Goal: Transaction & Acquisition: Register for event/course

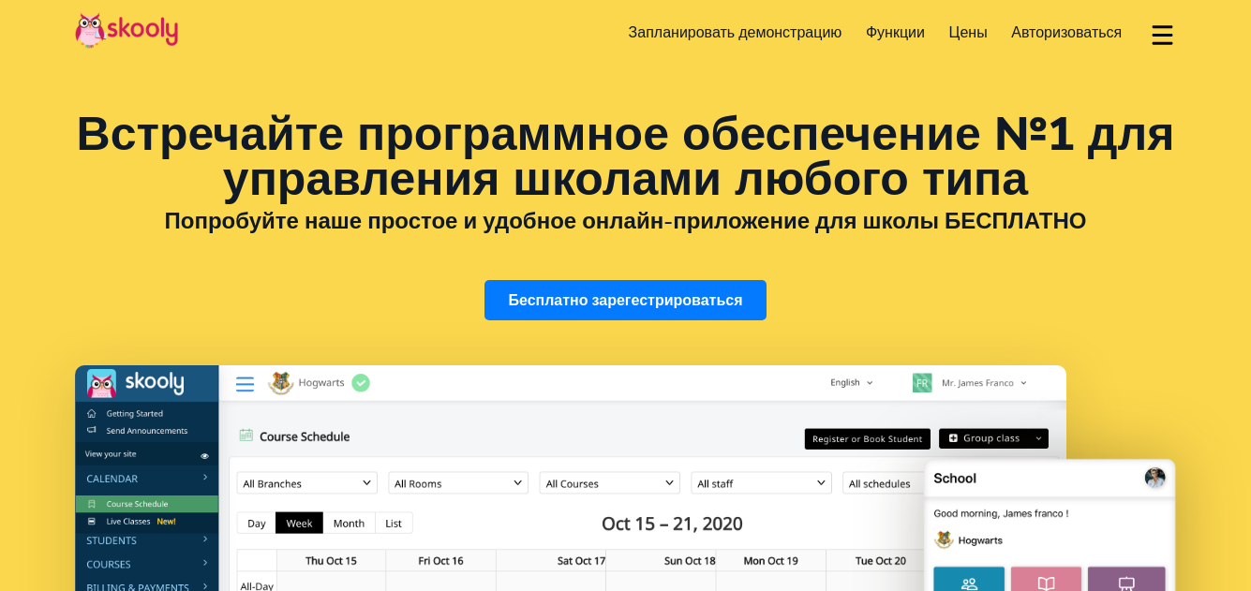
select select "ru"
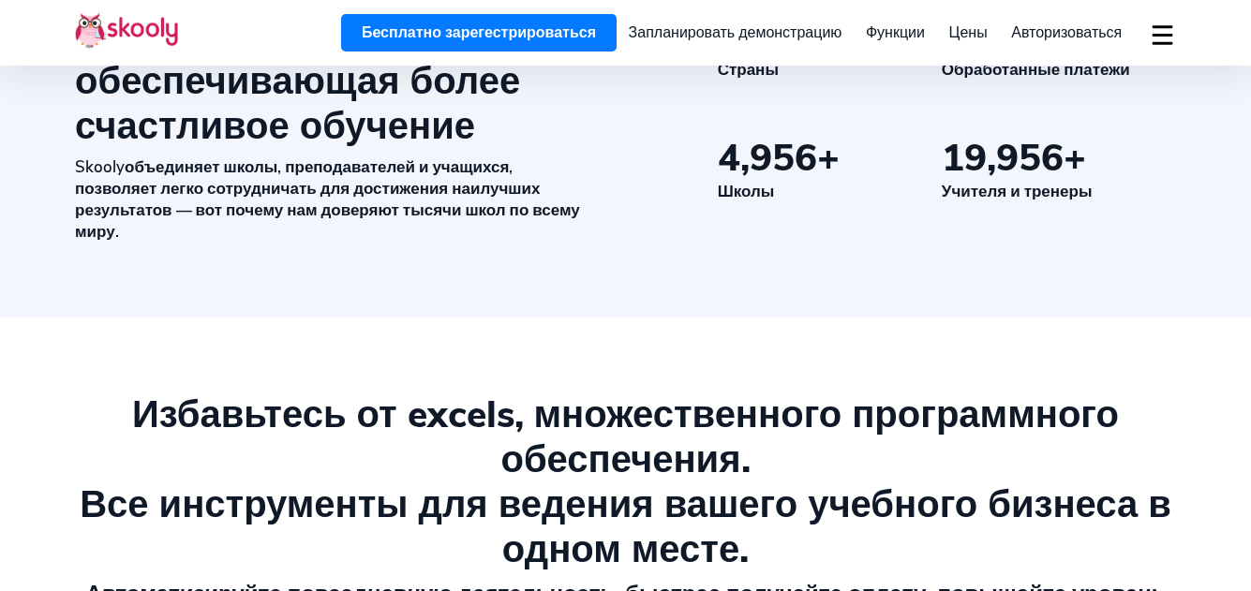
scroll to position [1076, 0]
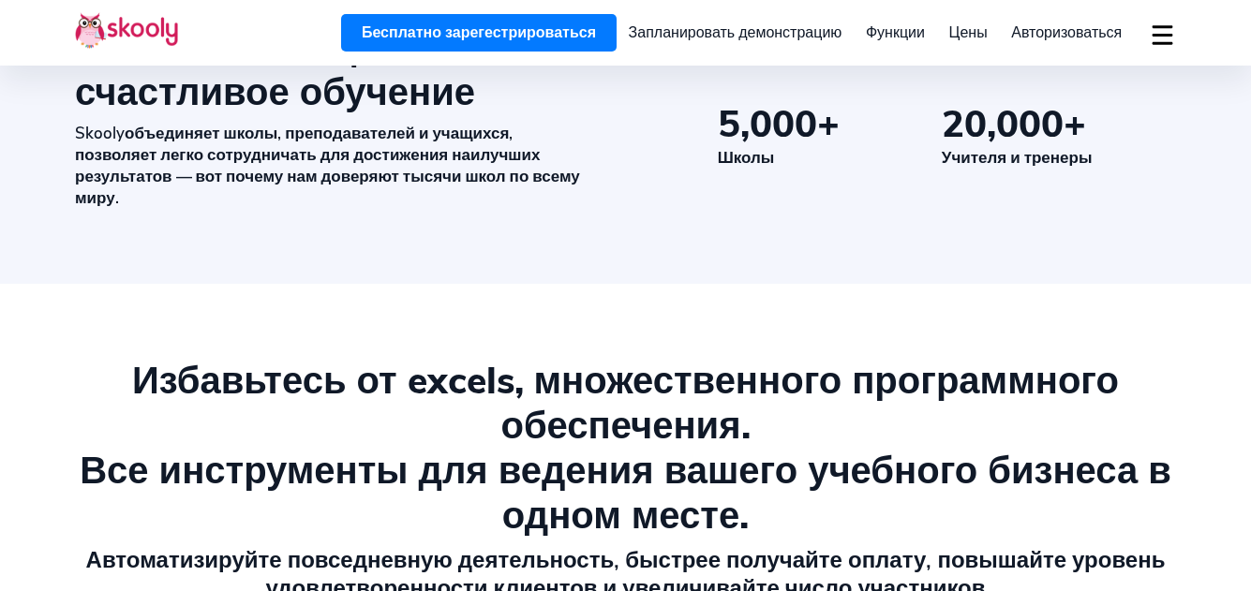
drag, startPoint x: 580, startPoint y: 47, endPoint x: 579, endPoint y: 36, distance: 11.3
click at [580, 47] on link "Бесплатно зарегестрироваться" at bounding box center [478, 32] width 275 height 37
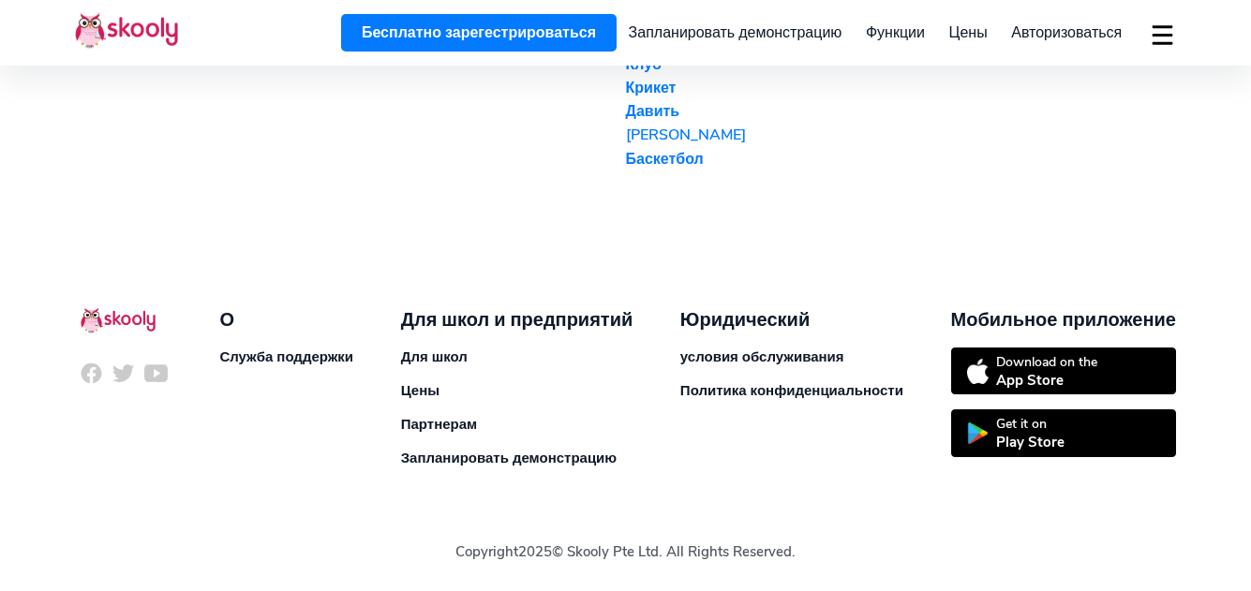
scroll to position [5119, 0]
click at [1072, 429] on link "Get it on Play Store" at bounding box center [1063, 433] width 225 height 48
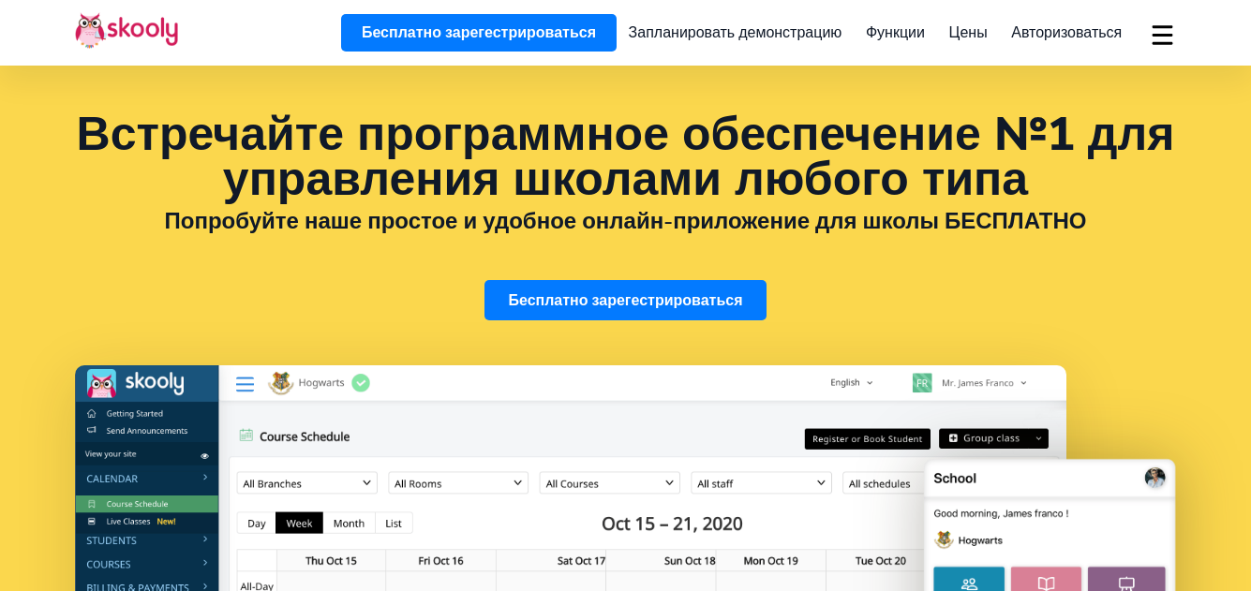
select select "ru"
